Goal: Complete application form: Complete application form

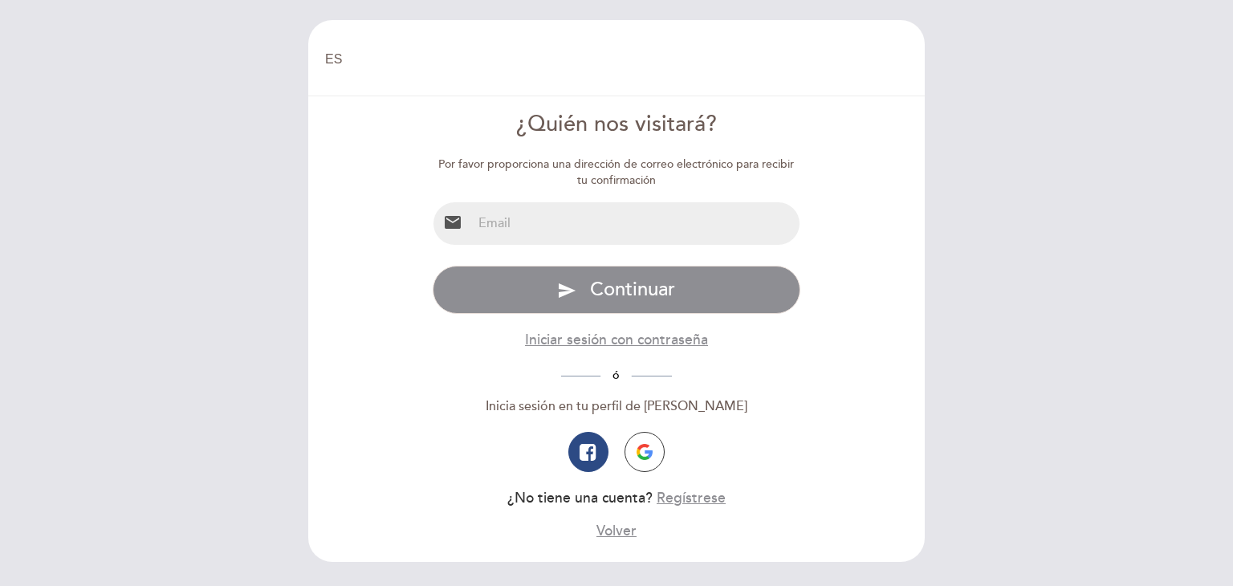
select select "es"
click at [591, 229] on input "email" at bounding box center [636, 223] width 328 height 43
type input "[EMAIL_ADDRESS][DOMAIN_NAME]"
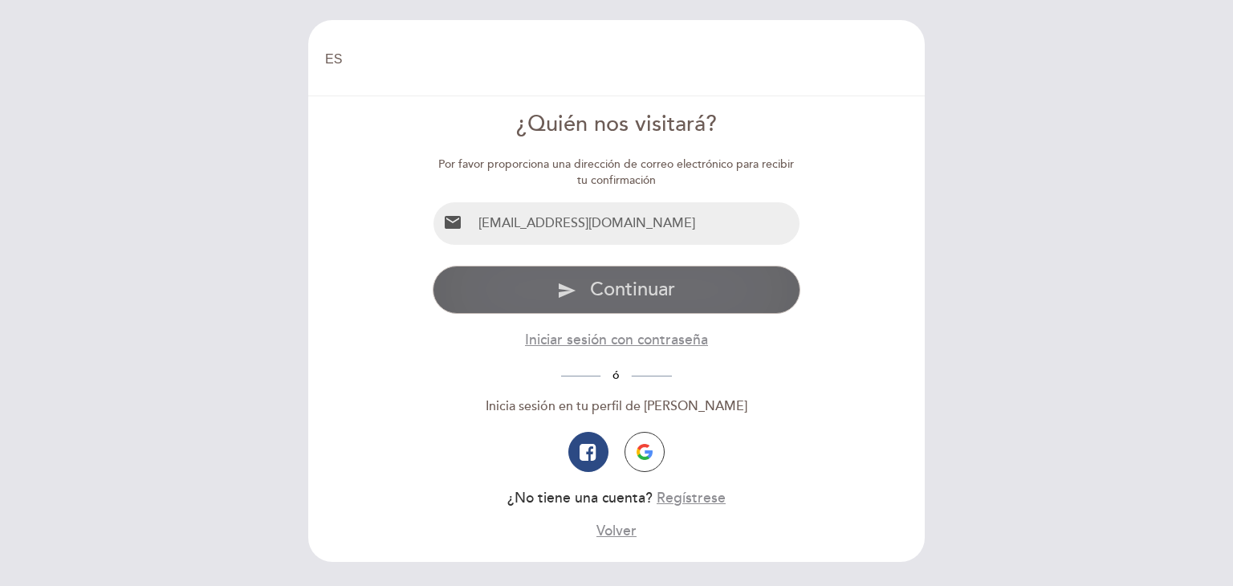
click at [576, 299] on button "send Continuar" at bounding box center [617, 290] width 368 height 48
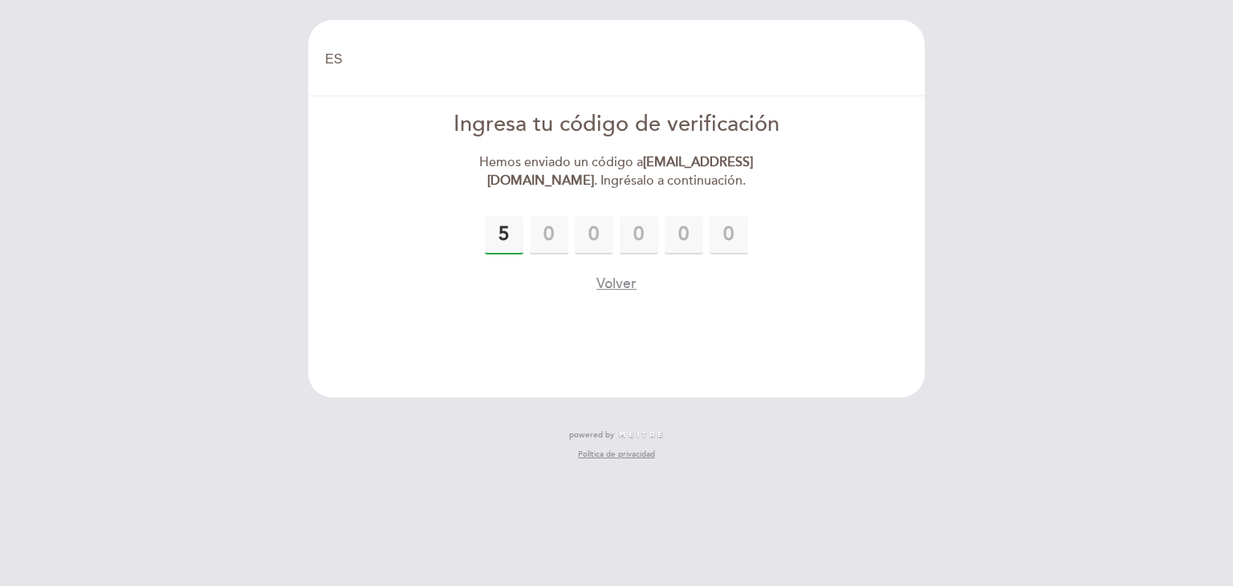
type input "5"
type input "7"
type input "4"
type input "7"
type input "1"
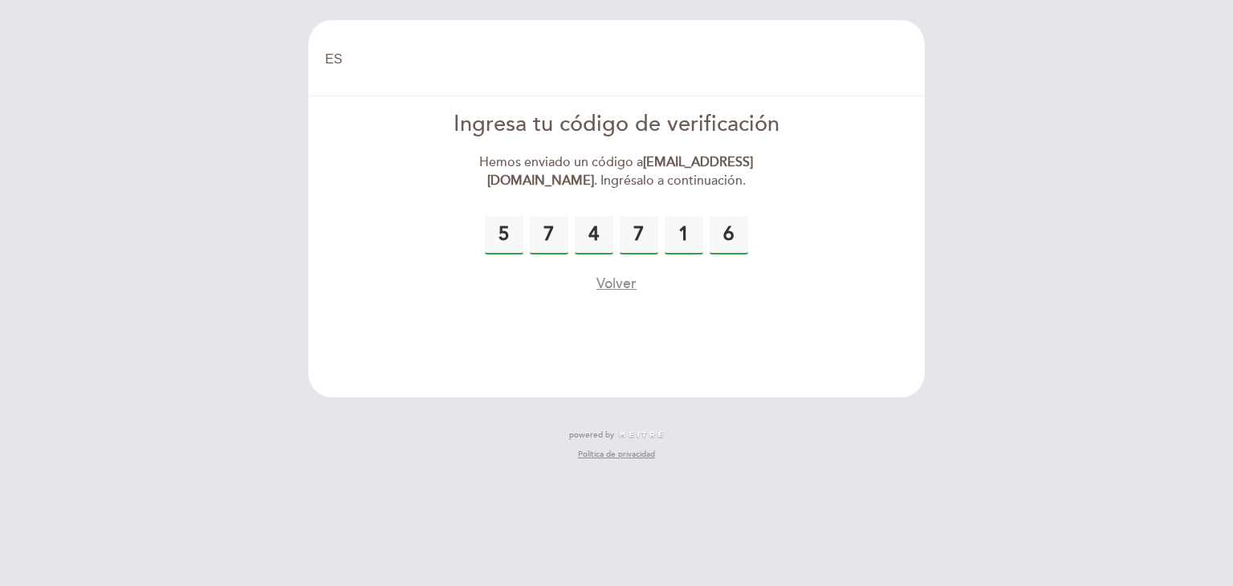
type input "6"
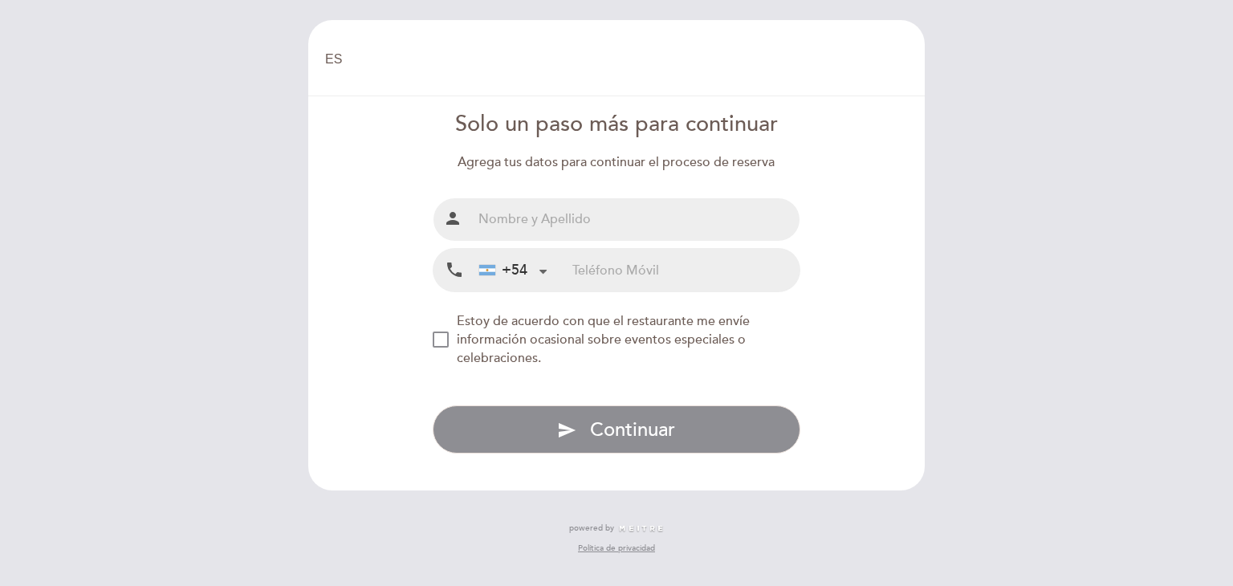
click at [579, 205] on input "text" at bounding box center [636, 219] width 328 height 43
type input "[PERSON_NAME]"
click at [594, 270] on input "tel" at bounding box center [685, 270] width 227 height 43
click at [439, 343] on div "NEW_MODAL_AGREE_RESTAURANT_SEND_OCCASIONAL_INFO" at bounding box center [441, 339] width 16 height 16
click at [644, 272] on input "tel" at bounding box center [685, 270] width 227 height 43
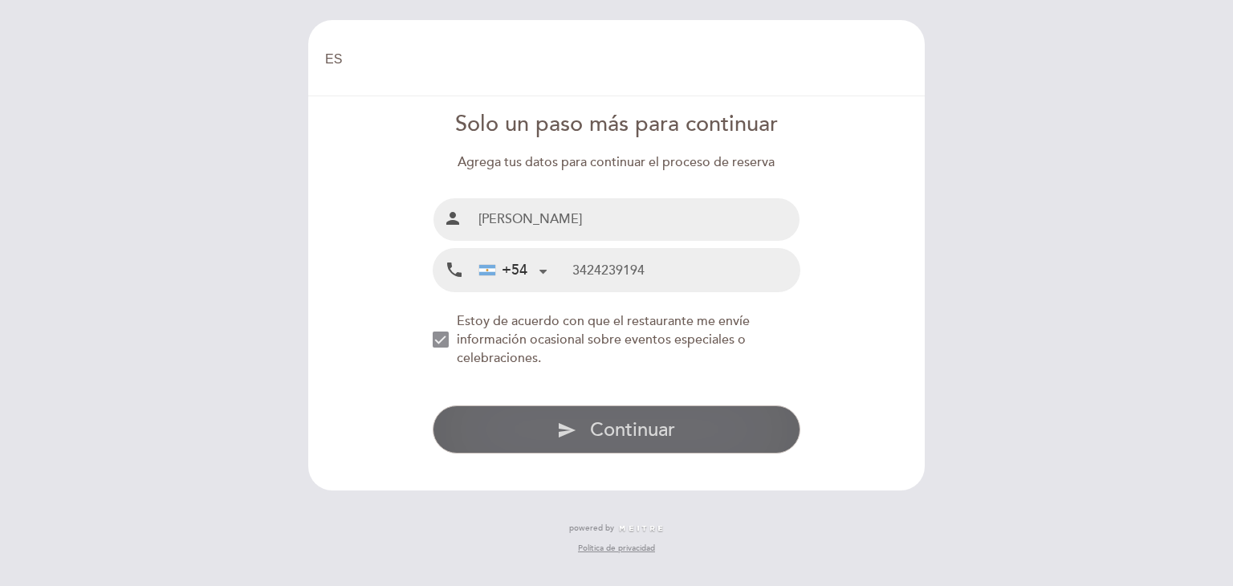
type input "3424239194"
click at [629, 436] on span "Continuar" at bounding box center [632, 429] width 85 height 23
